Goal: Communication & Community: Answer question/provide support

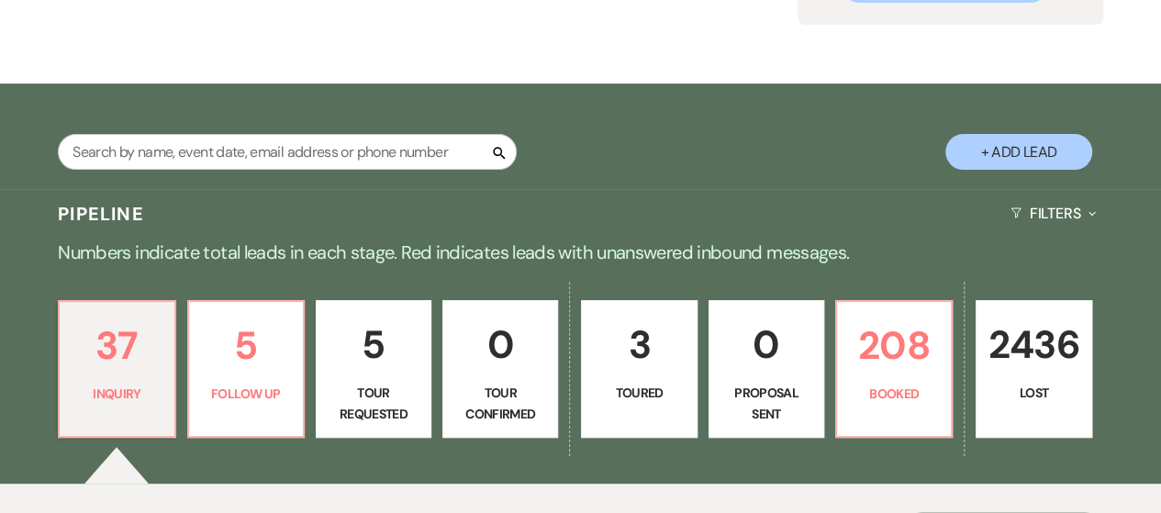
scroll to position [275, 0]
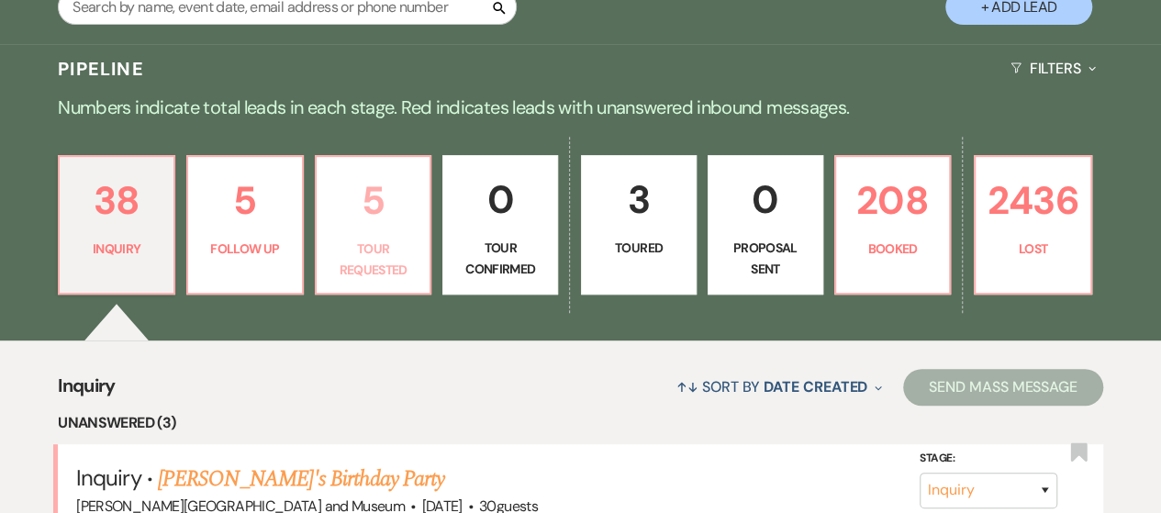
click at [357, 260] on p "Tour Requested" at bounding box center [374, 259] width 92 height 41
select select "2"
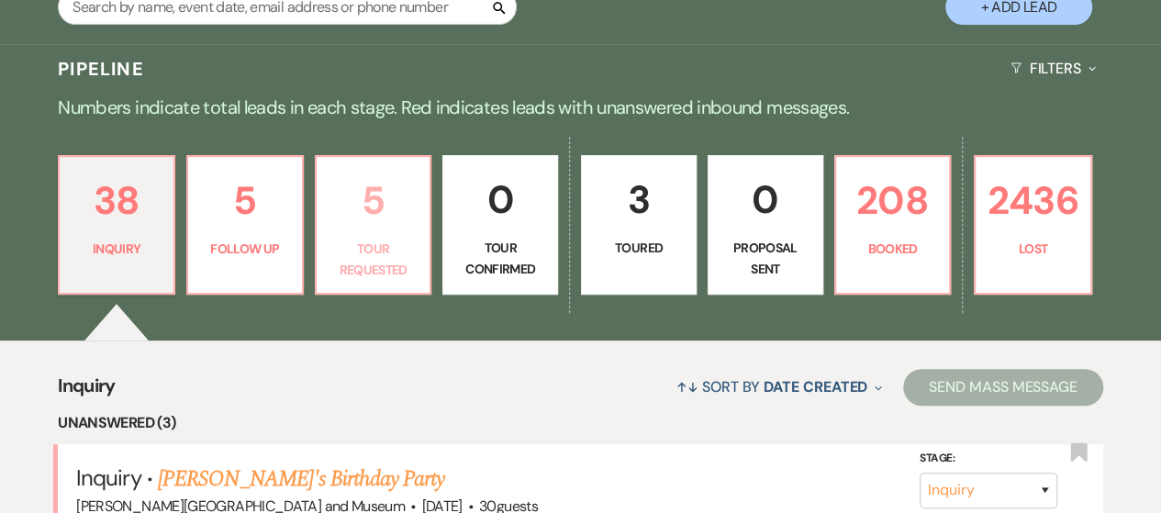
select select "2"
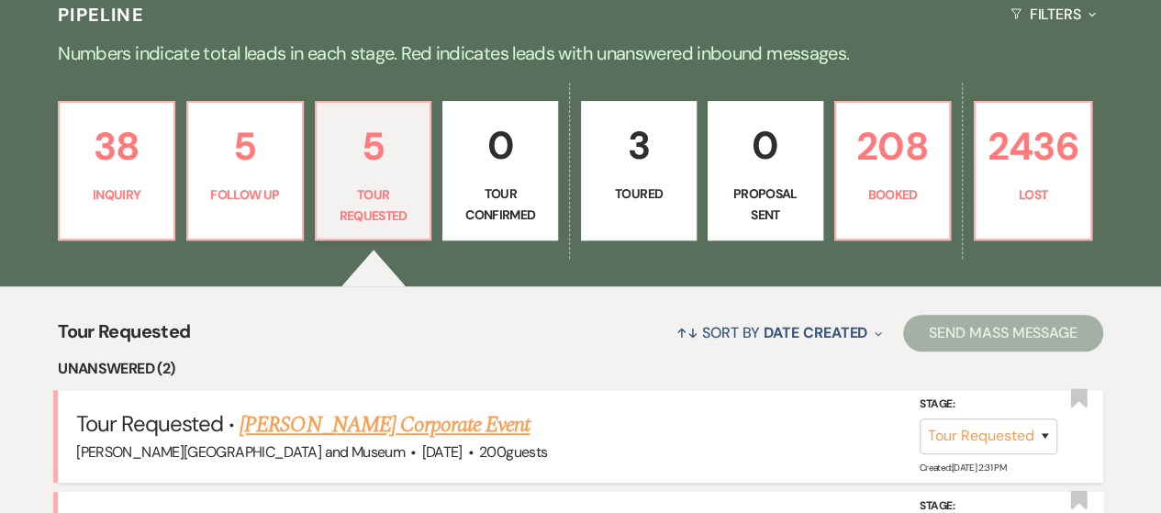
scroll to position [459, 0]
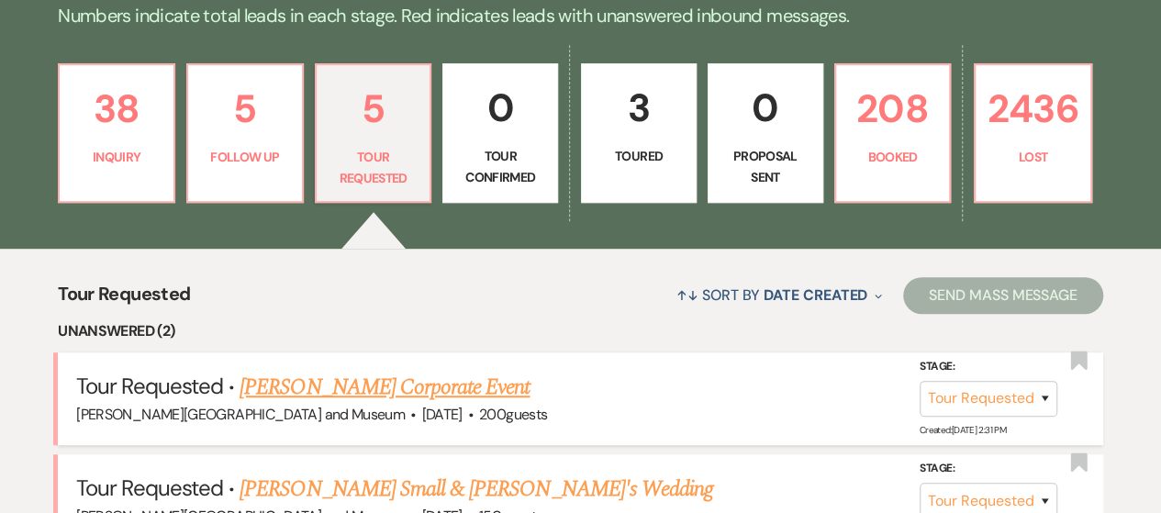
click at [349, 379] on link "[PERSON_NAME] Corporate Event" at bounding box center [385, 387] width 290 height 33
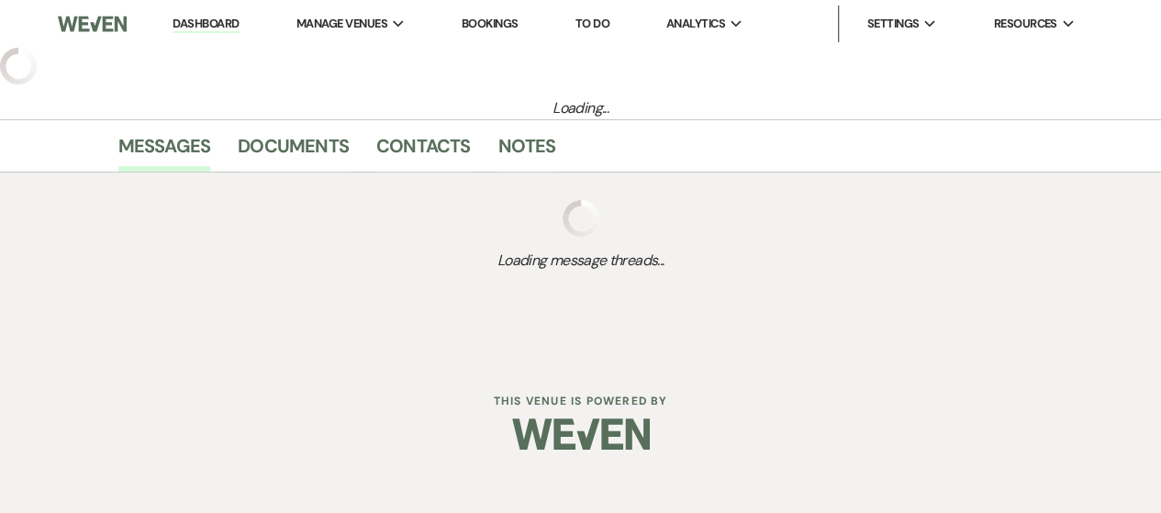
select select "2"
select select "5"
select select "9"
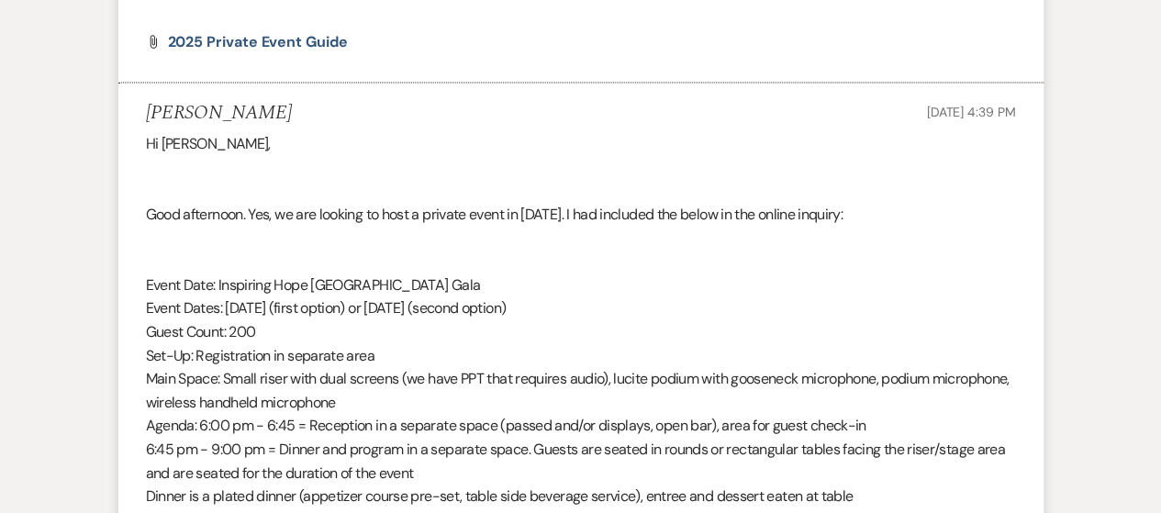
scroll to position [1494, 0]
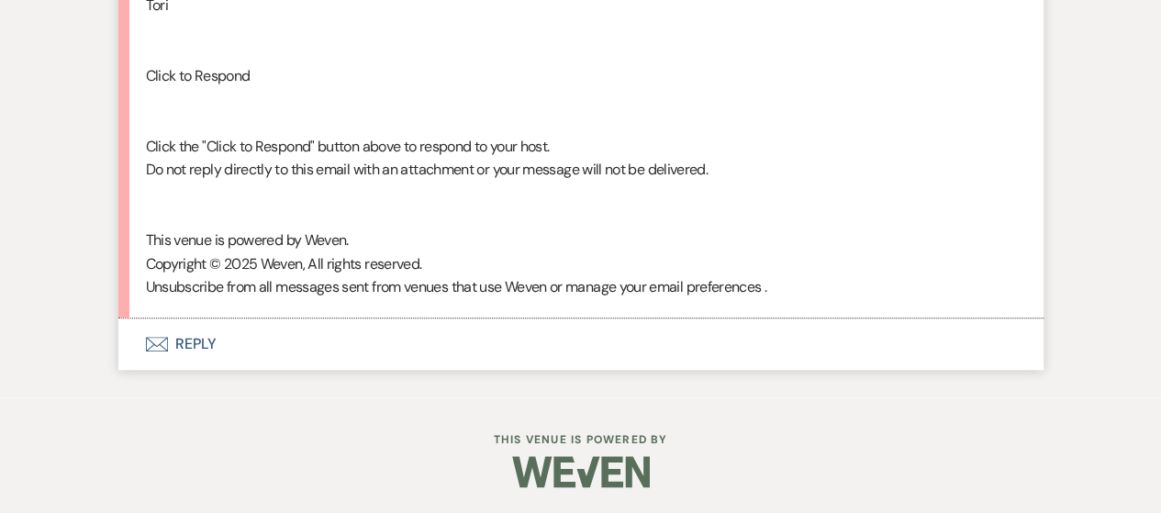
click at [183, 335] on button "Envelope Reply" at bounding box center [580, 343] width 925 height 51
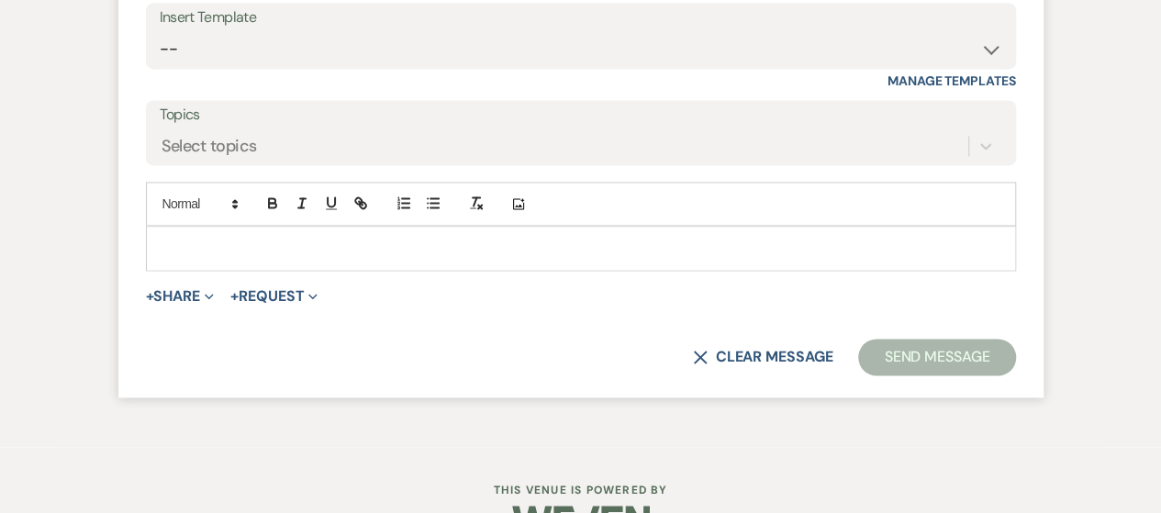
scroll to position [4851, 0]
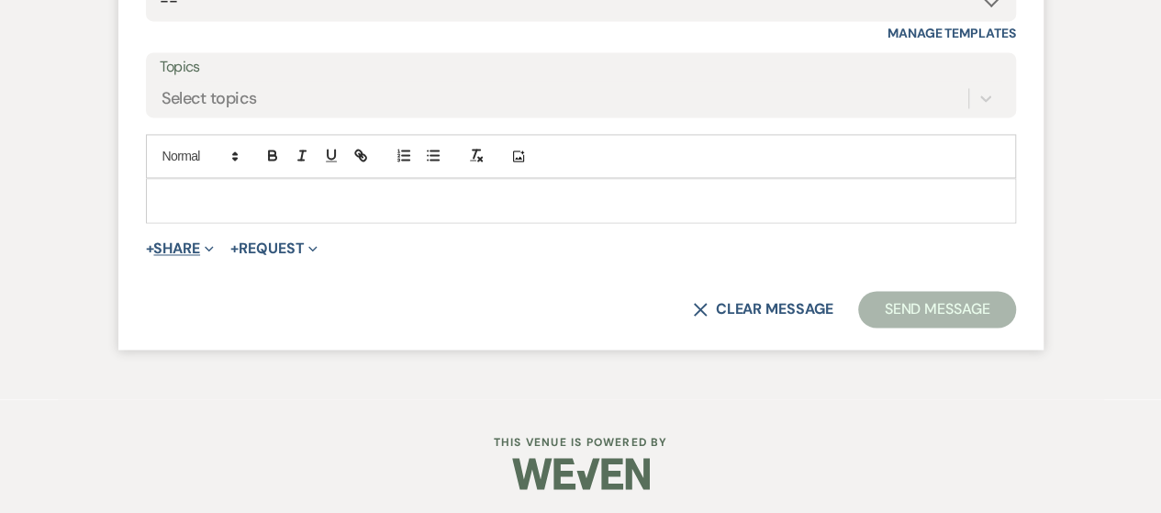
click at [187, 248] on button "+ Share Expand" at bounding box center [180, 248] width 69 height 15
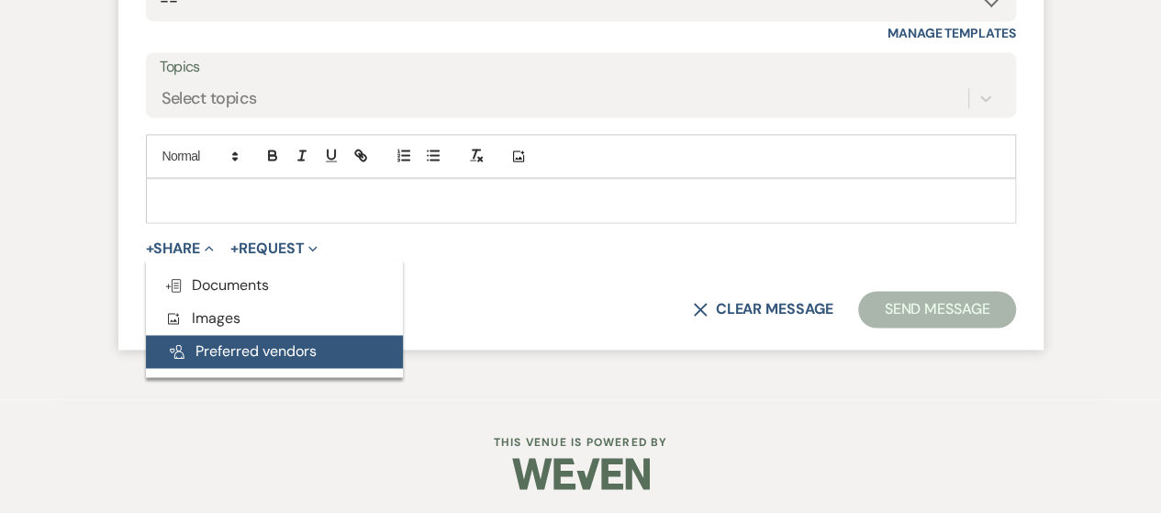
click at [244, 355] on button "Pref Vendors Preferred vendors" at bounding box center [274, 351] width 257 height 33
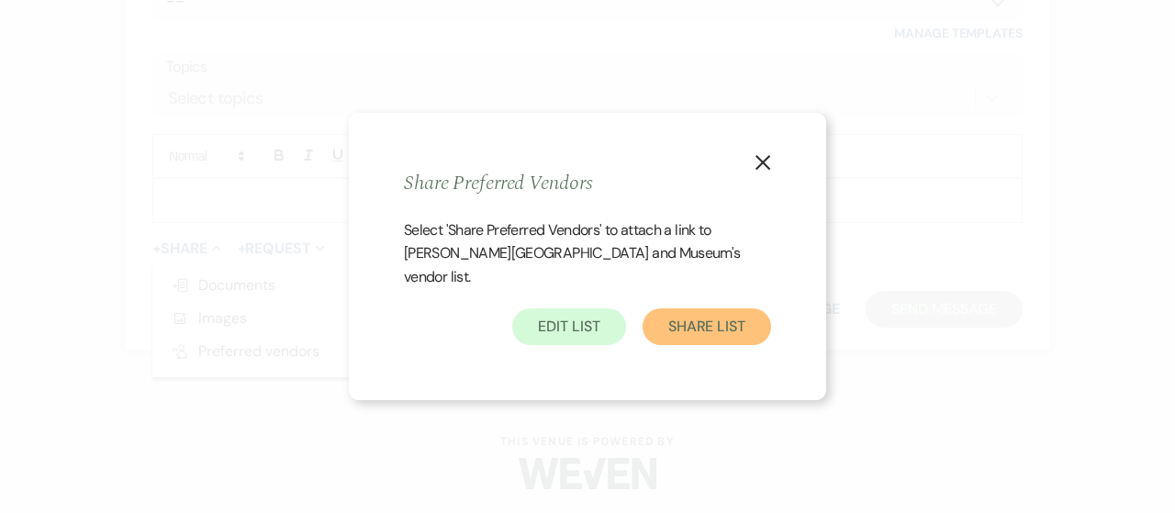
click at [687, 308] on button "Share List" at bounding box center [706, 326] width 128 height 37
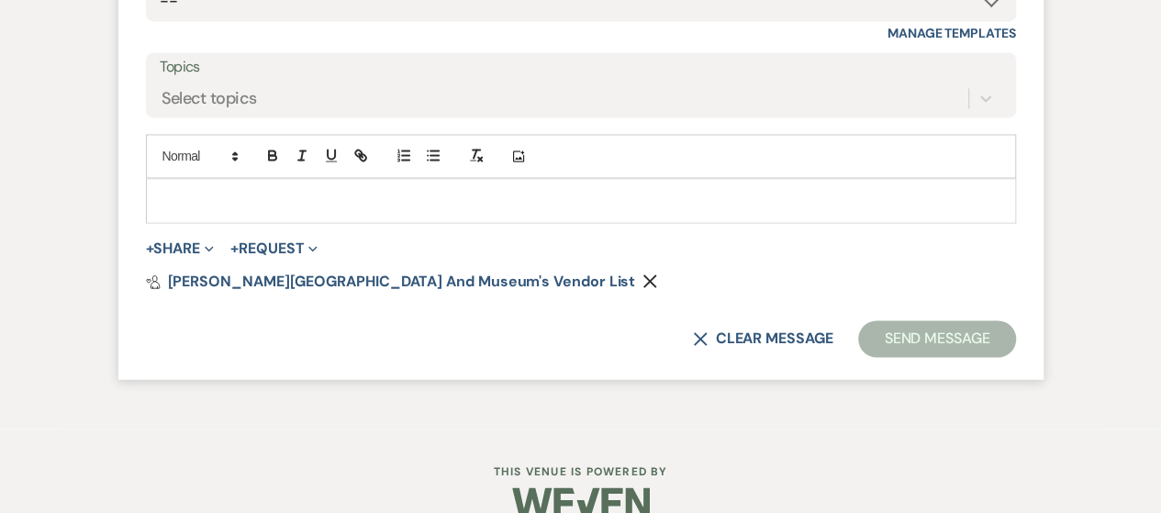
click at [277, 190] on p at bounding box center [581, 200] width 841 height 20
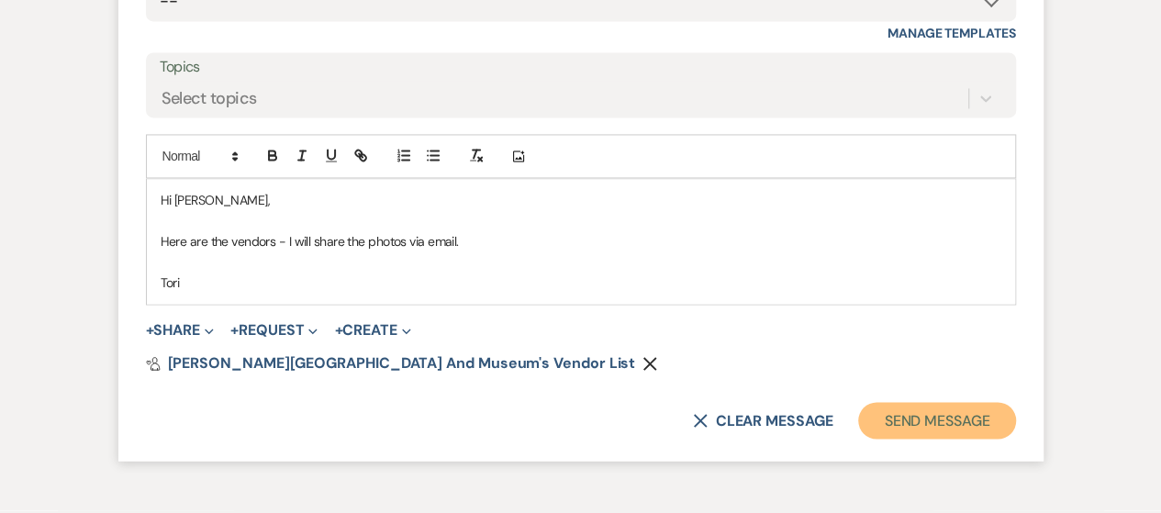
click at [899, 430] on button "Send Message" at bounding box center [936, 420] width 157 height 37
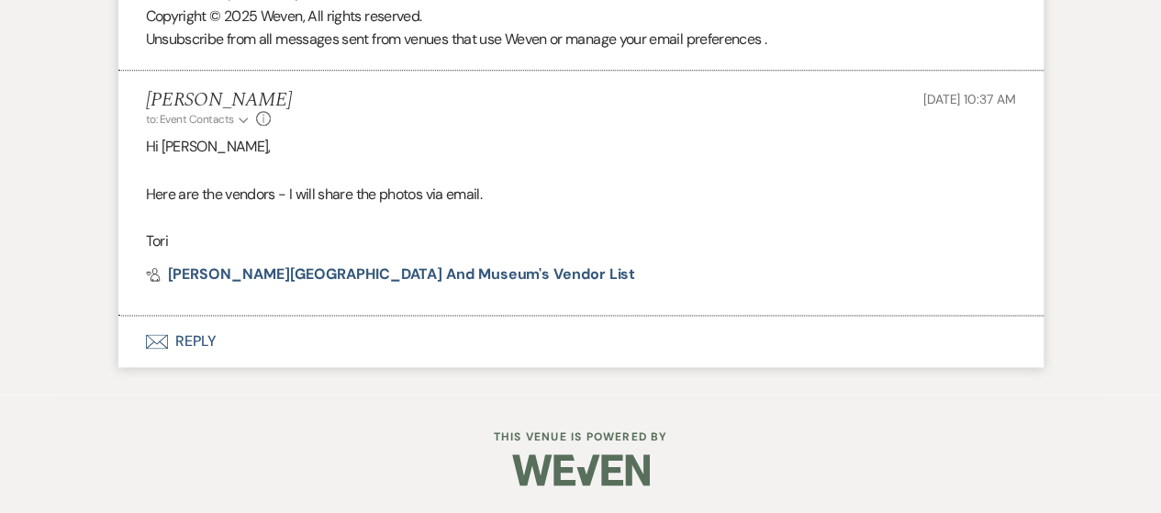
scroll to position [4584, 0]
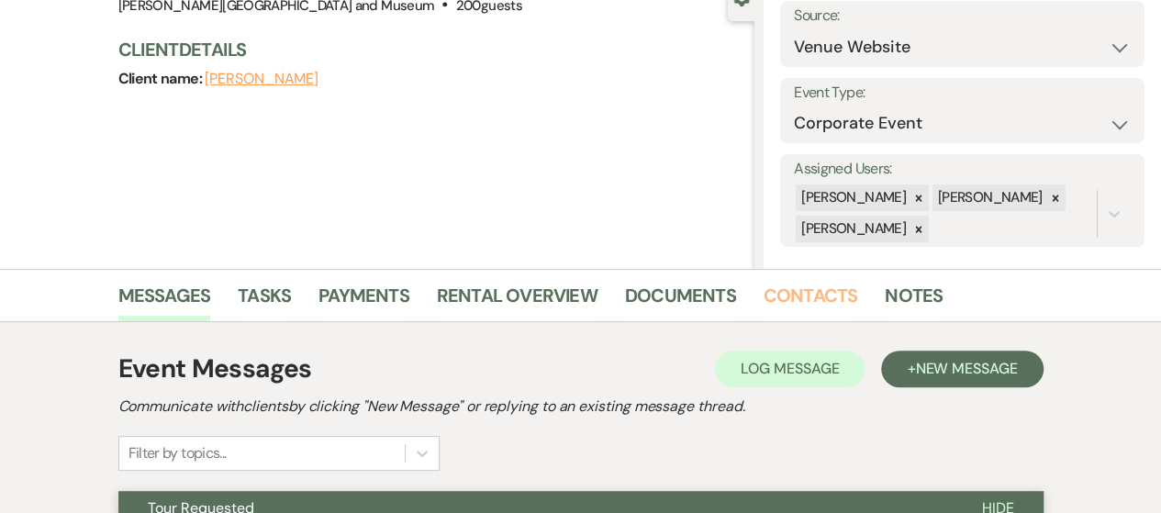
click at [785, 297] on link "Contacts" at bounding box center [811, 301] width 95 height 40
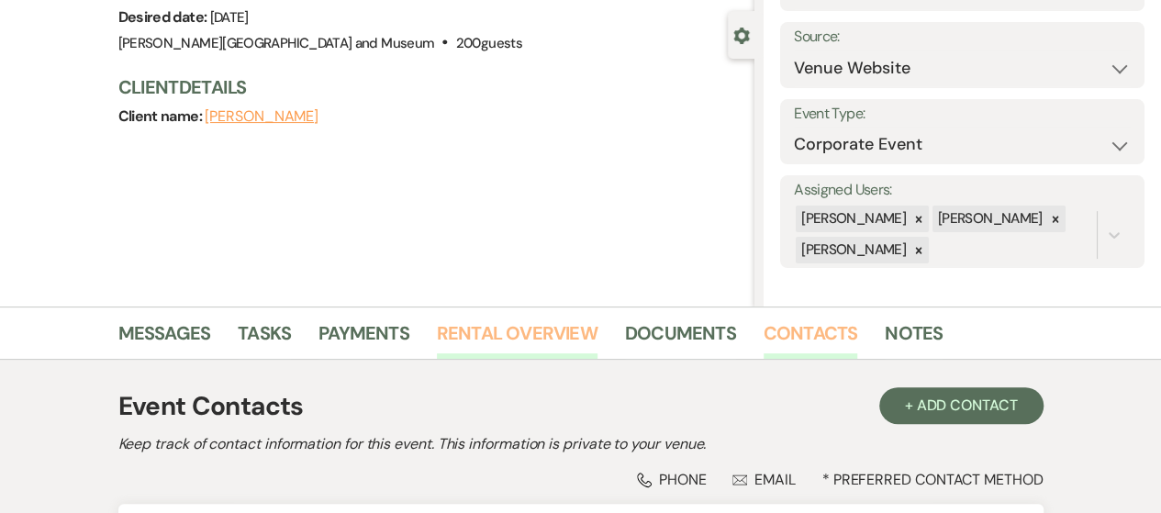
scroll to position [383, 0]
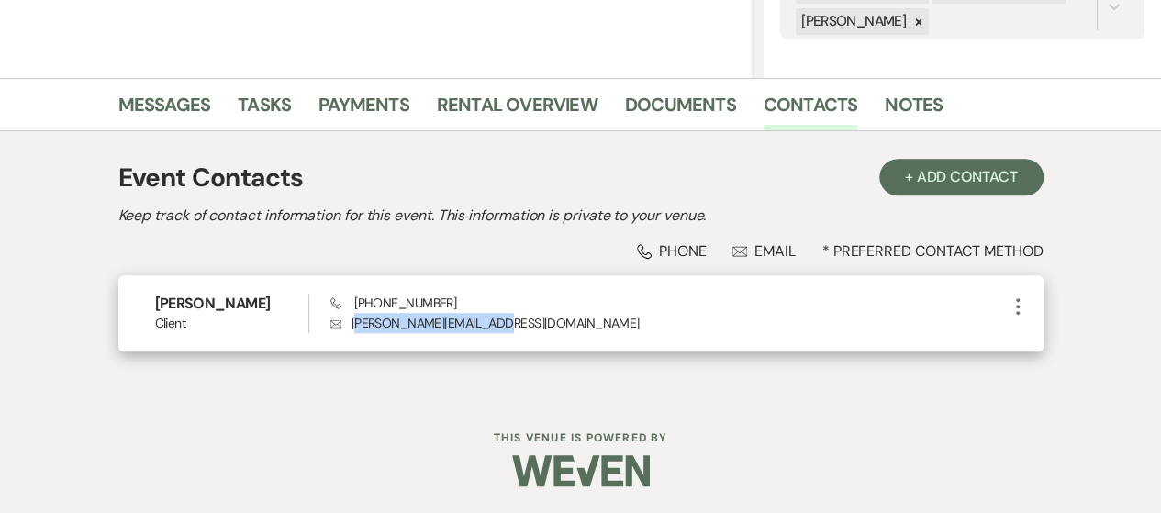
drag, startPoint x: 352, startPoint y: 322, endPoint x: 436, endPoint y: 323, distance: 83.5
click at [499, 328] on p "Envelope [PERSON_NAME][EMAIL_ADDRESS][DOMAIN_NAME]" at bounding box center [668, 323] width 676 height 20
click at [437, 322] on p "Envelope [PERSON_NAME][EMAIL_ADDRESS][DOMAIN_NAME]" at bounding box center [668, 323] width 676 height 20
click at [351, 324] on p "Envelope [PERSON_NAME][EMAIL_ADDRESS][DOMAIN_NAME]" at bounding box center [668, 323] width 676 height 20
click at [351, 325] on p "Envelope [PERSON_NAME][EMAIL_ADDRESS][DOMAIN_NAME]" at bounding box center [668, 323] width 676 height 20
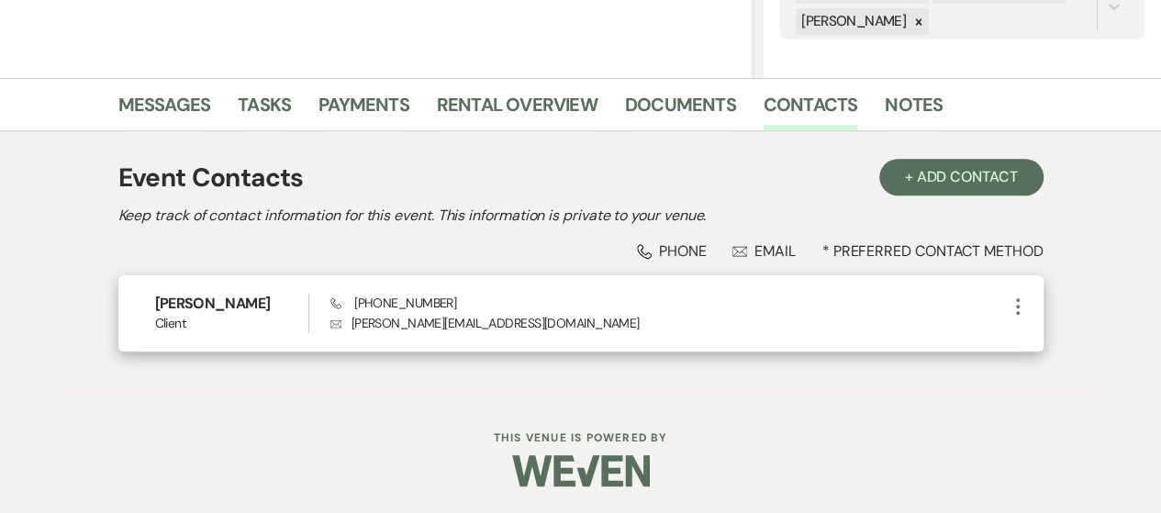
drag, startPoint x: 351, startPoint y: 325, endPoint x: 373, endPoint y: 332, distance: 23.2
click at [353, 326] on p "Envelope [PERSON_NAME][EMAIL_ADDRESS][DOMAIN_NAME]" at bounding box center [668, 323] width 676 height 20
drag, startPoint x: 497, startPoint y: 327, endPoint x: 347, endPoint y: 326, distance: 150.5
click at [348, 326] on p "Envelope [PERSON_NAME][EMAIL_ADDRESS][DOMAIN_NAME]" at bounding box center [668, 323] width 676 height 20
copy p "[PERSON_NAME][EMAIL_ADDRESS][DOMAIN_NAME]"
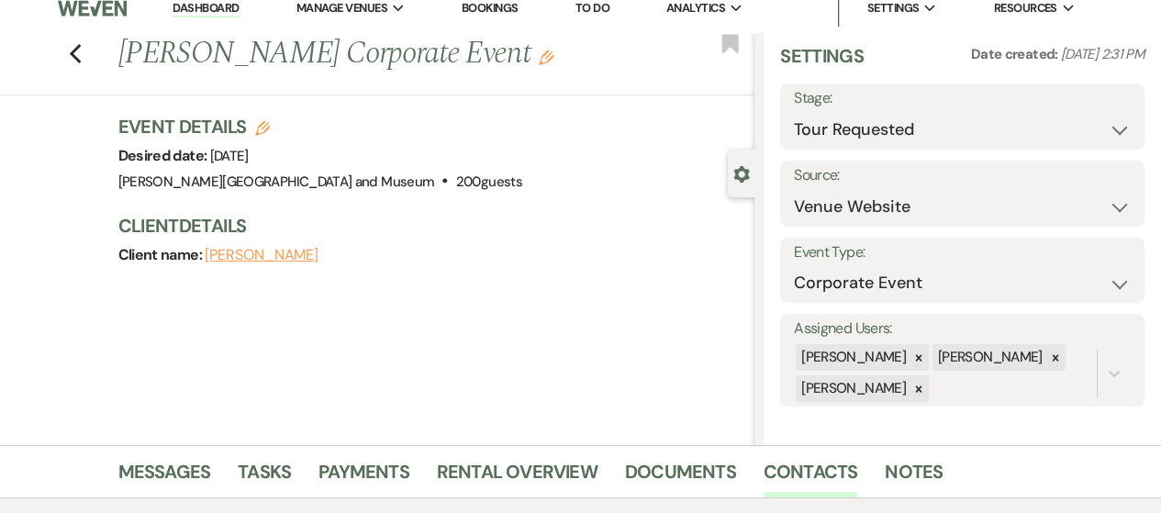
scroll to position [0, 0]
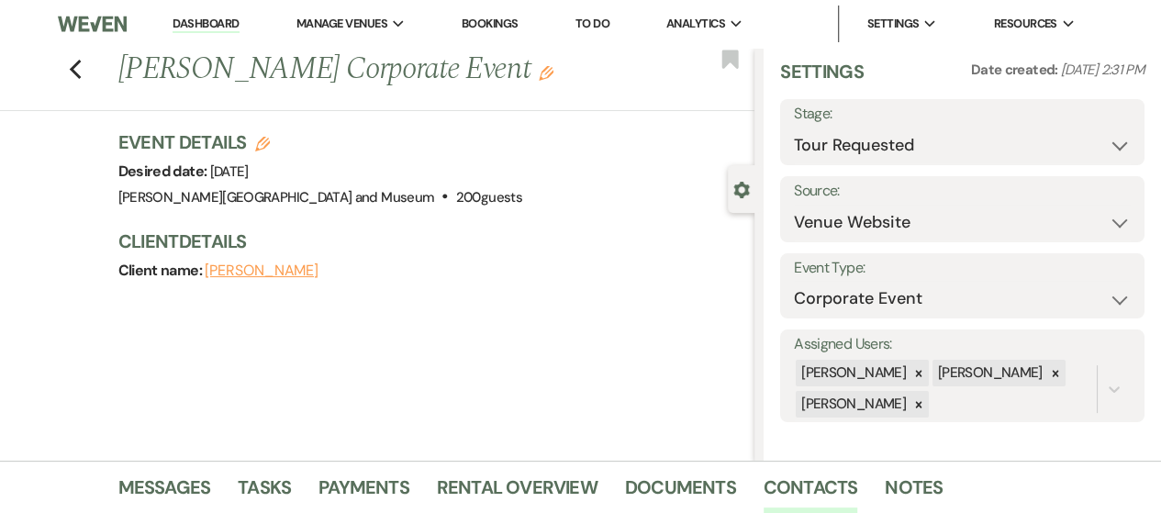
click at [224, 28] on link "Dashboard" at bounding box center [206, 24] width 66 height 17
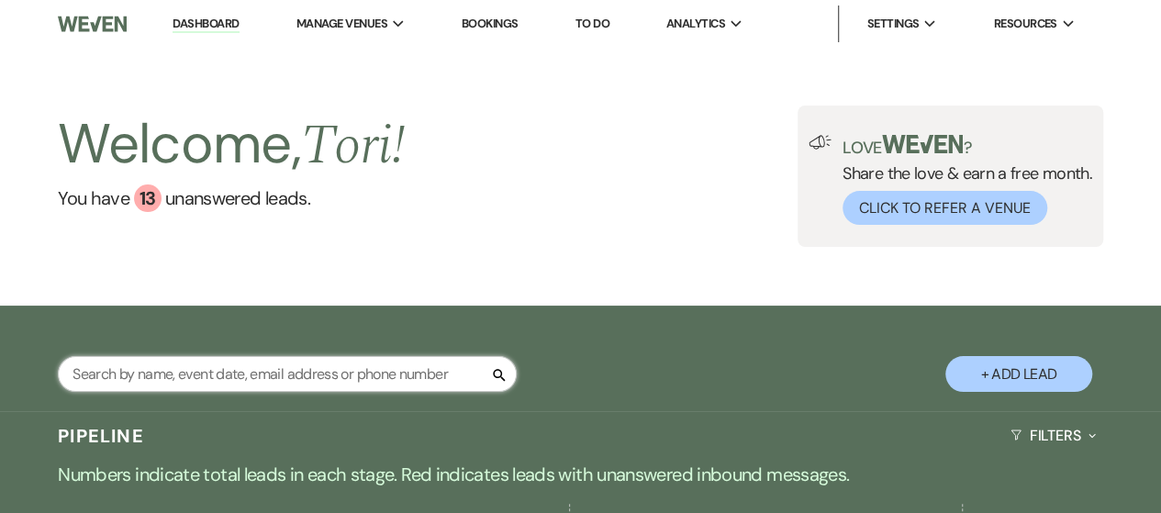
click at [303, 367] on input "text" at bounding box center [287, 374] width 459 height 36
type input "barks"
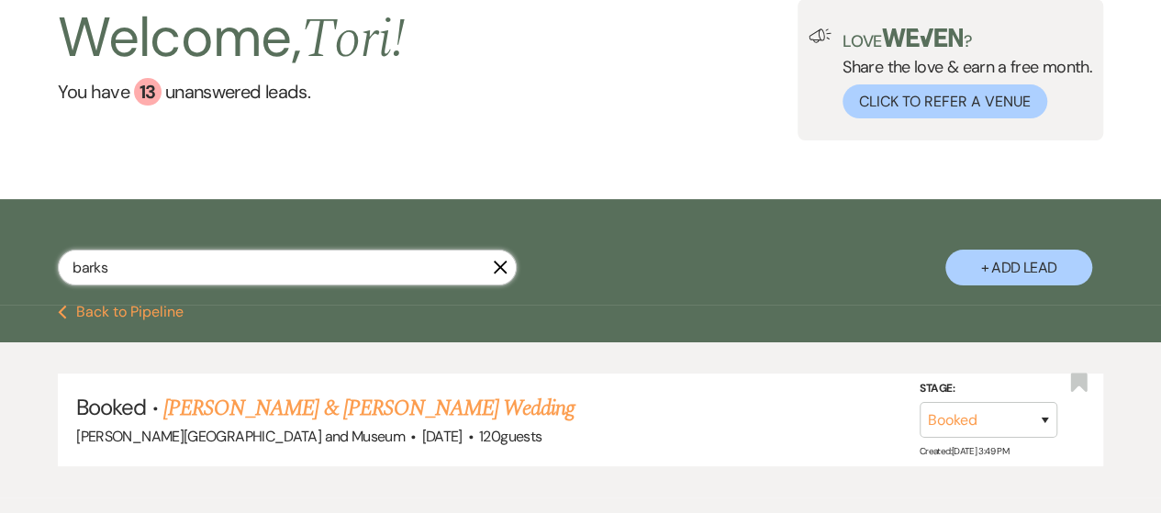
scroll to position [207, 0]
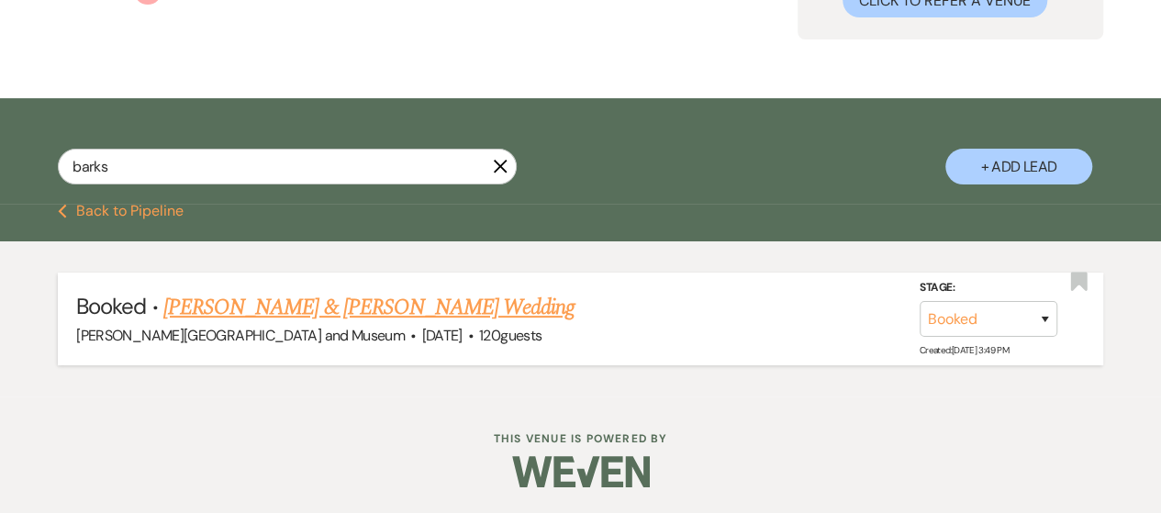
click at [319, 307] on link "[PERSON_NAME] & [PERSON_NAME] Wedding" at bounding box center [368, 307] width 411 height 33
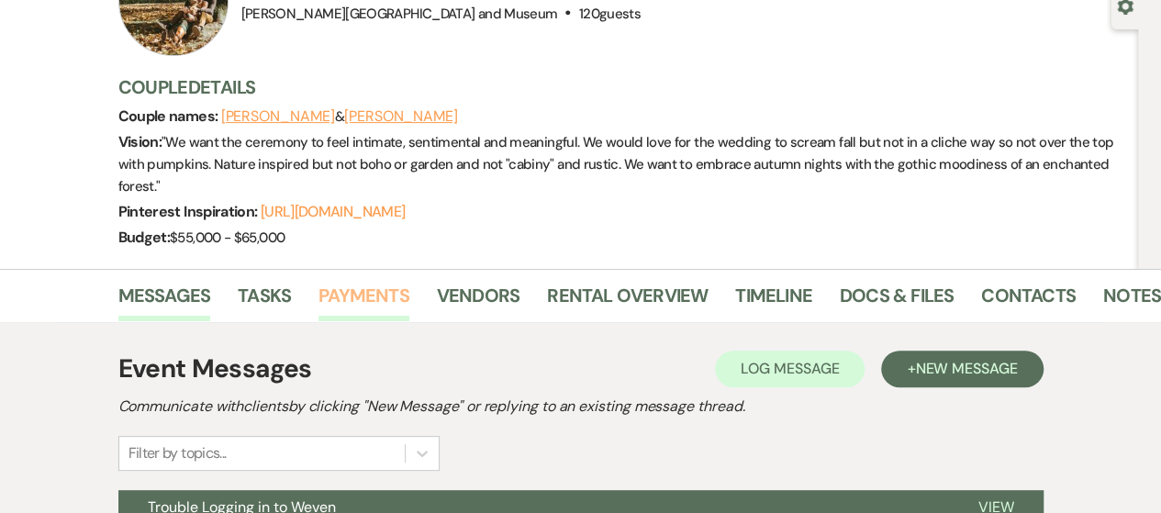
click at [357, 300] on link "Payments" at bounding box center [363, 301] width 91 height 40
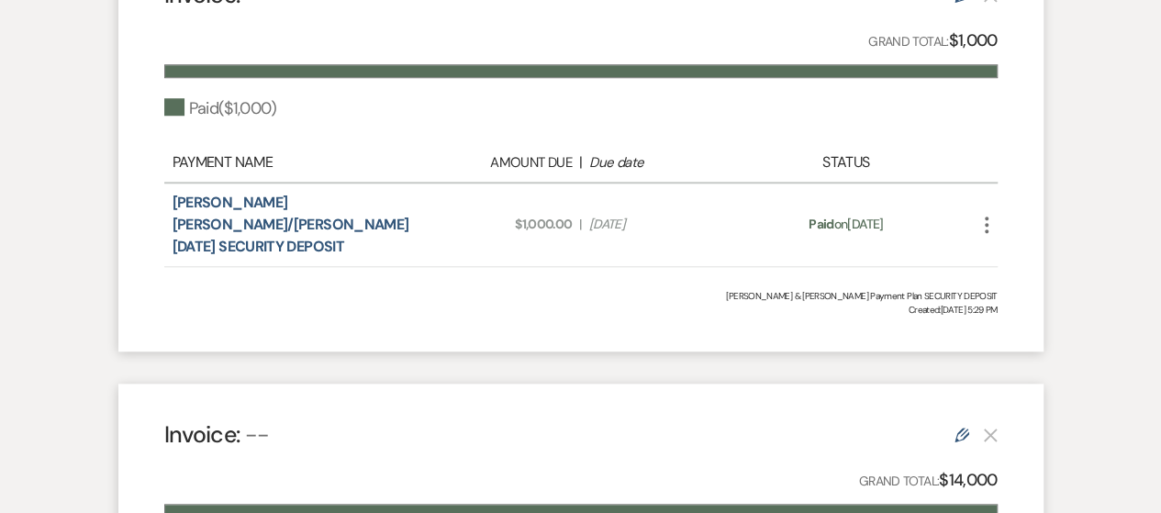
scroll to position [734, 0]
